Goal: Find specific page/section: Find specific page/section

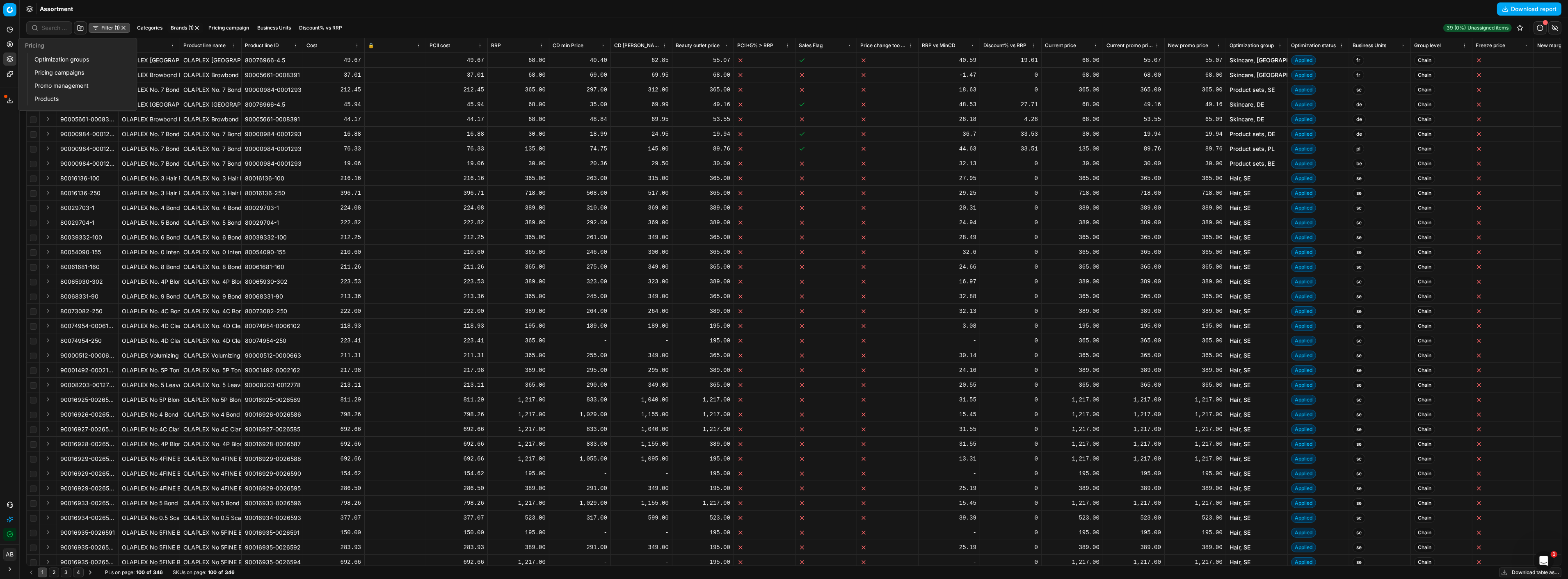
drag, startPoint x: 52, startPoint y: 58, endPoint x: 82, endPoint y: 68, distance: 31.6
click at [52, 58] on link "Optimization groups" at bounding box center [79, 59] width 96 height 12
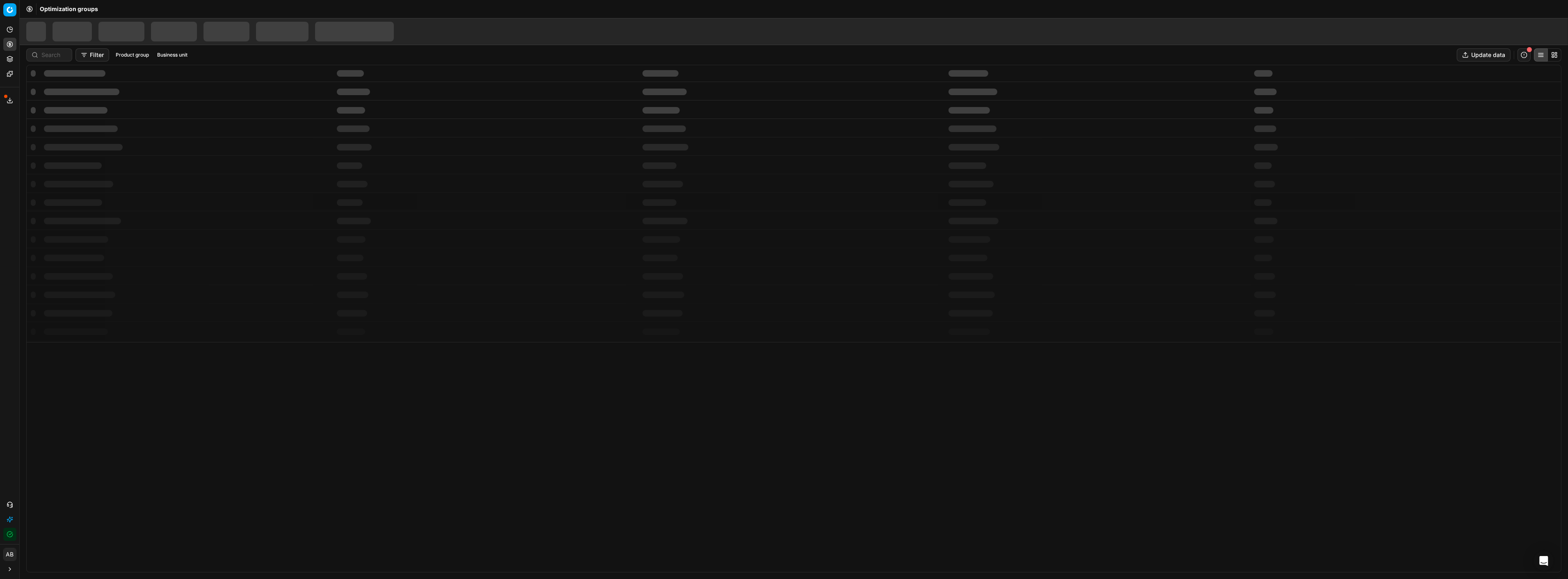
click at [8, 532] on icon "button" at bounding box center [10, 534] width 7 height 7
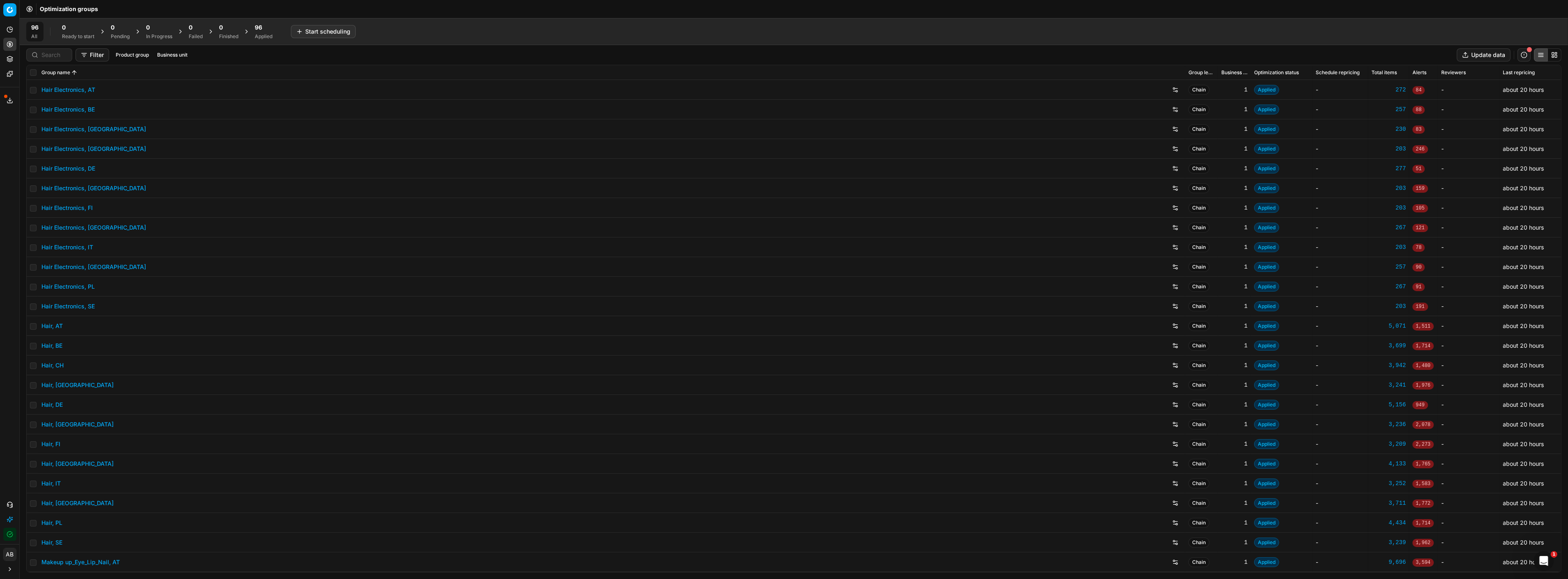
click at [10, 539] on button "Integration status" at bounding box center [10, 534] width 13 height 13
